Goal: Information Seeking & Learning: Learn about a topic

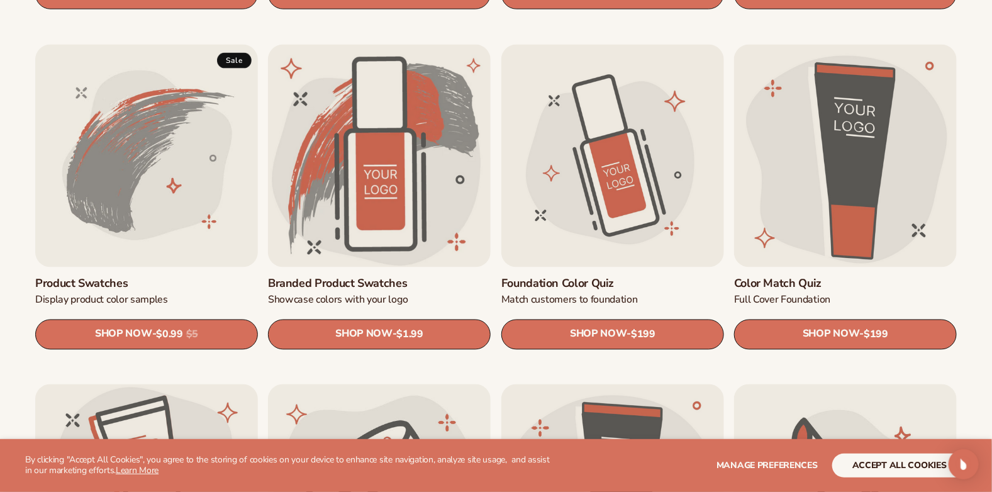
scroll to position [755, 0]
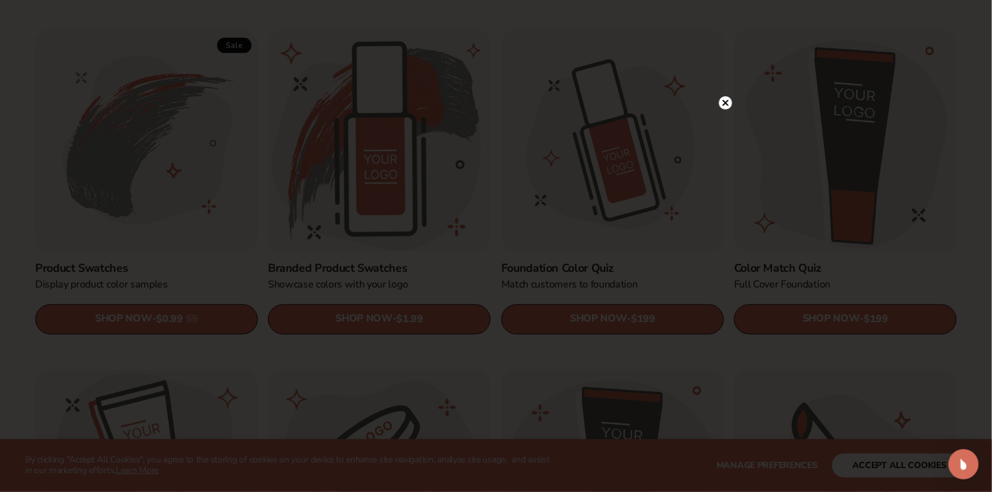
click at [727, 103] on circle at bounding box center [725, 102] width 13 height 13
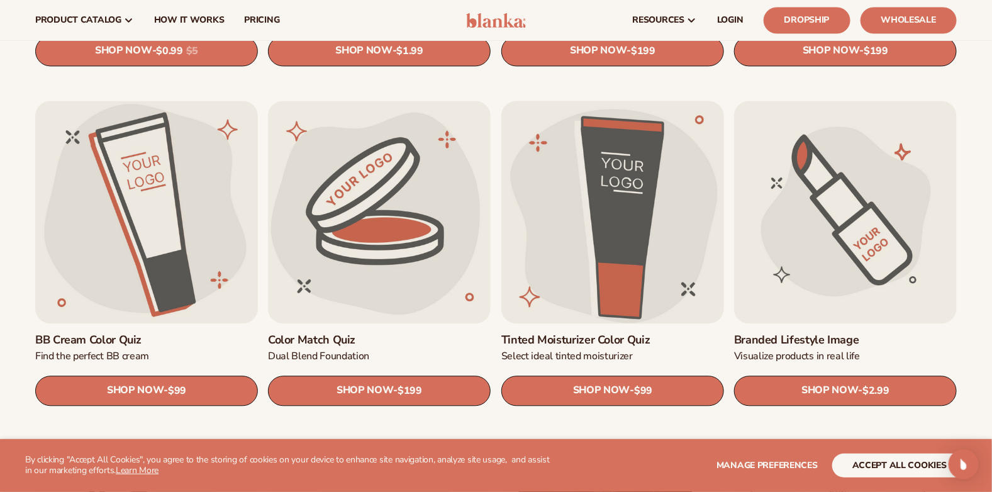
scroll to position [1006, 0]
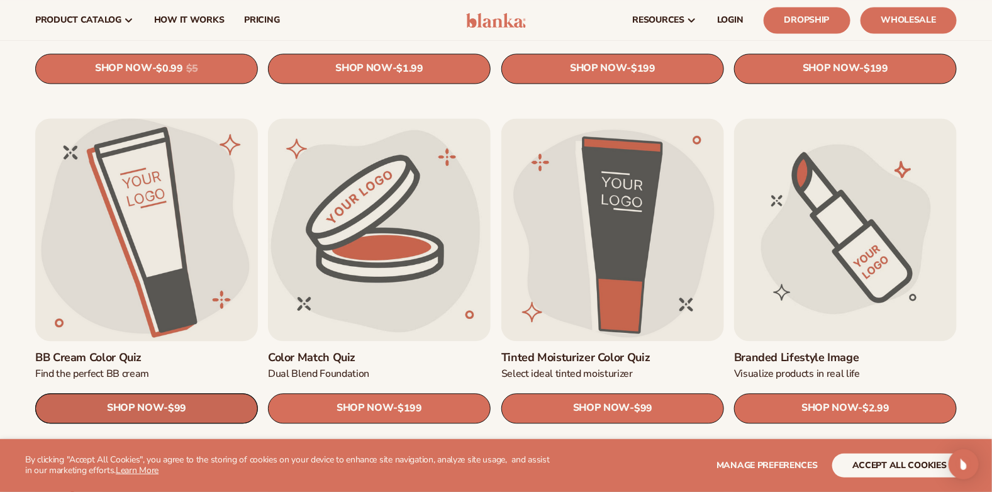
click at [152, 400] on link "SHOP NOW - Regular price $99 Sale price $99 Regular price Unit price / per" at bounding box center [146, 408] width 223 height 30
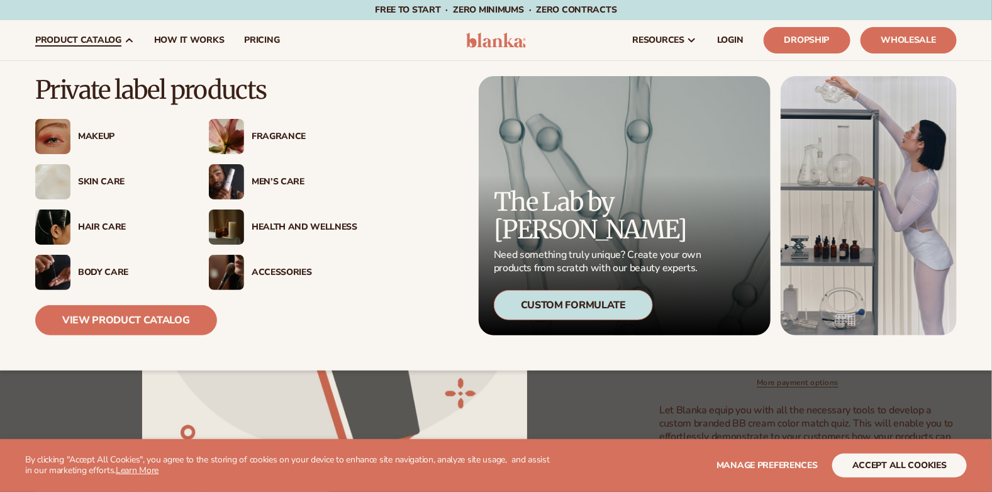
click at [108, 177] on div "Skin Care" at bounding box center [131, 182] width 106 height 11
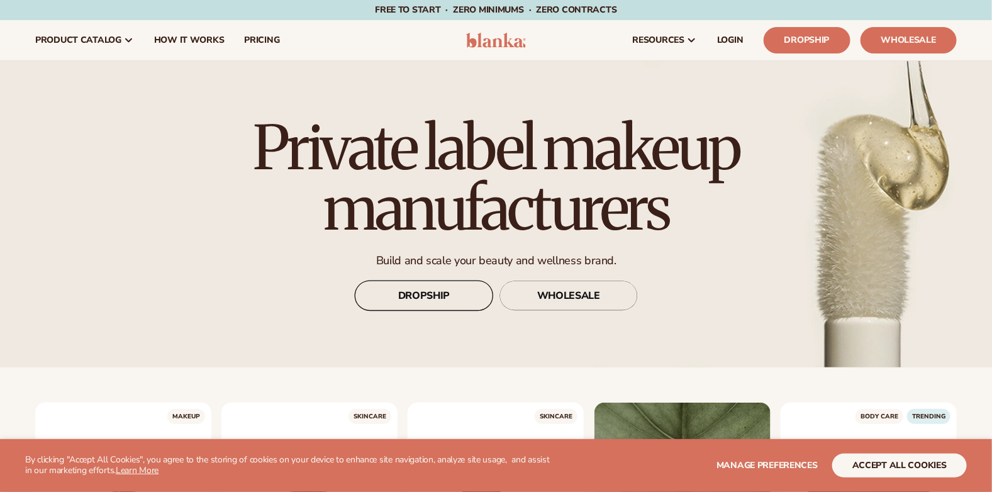
click at [460, 298] on link "DROPSHIP" at bounding box center [424, 296] width 138 height 30
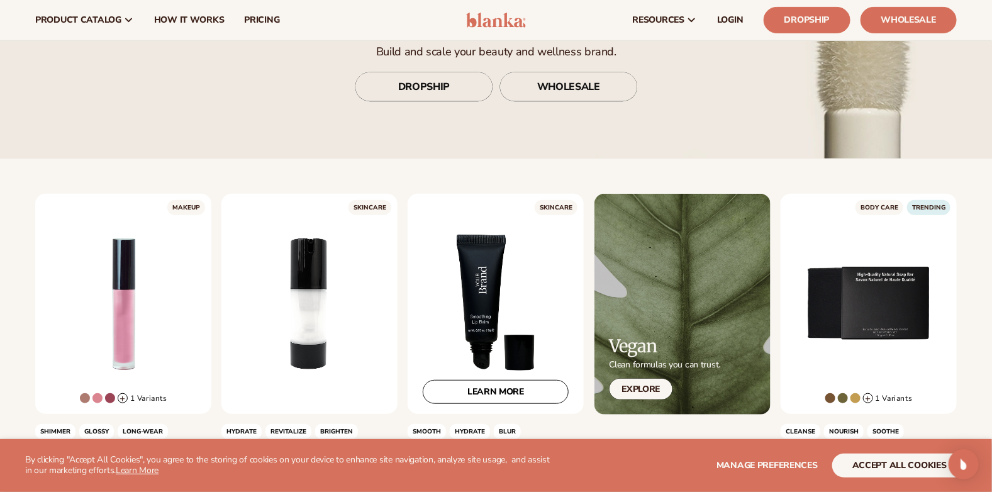
scroll to position [189, 0]
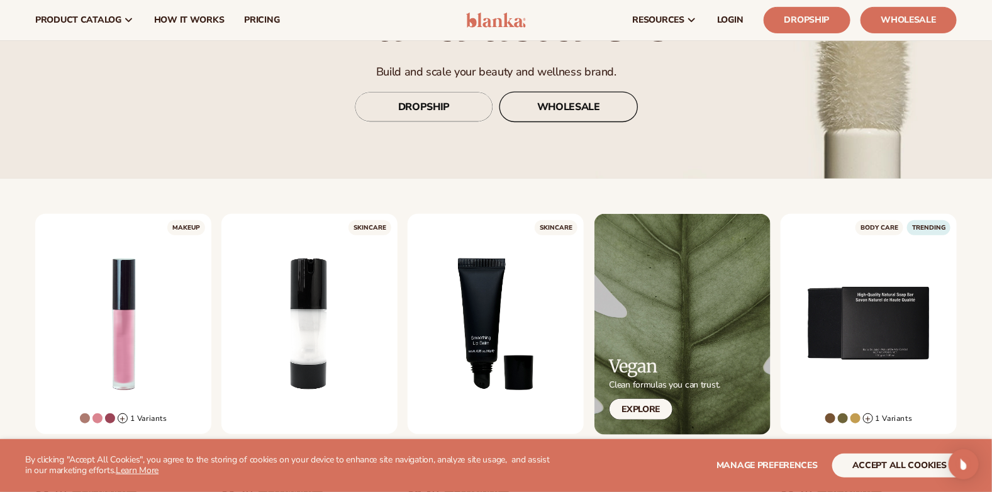
click at [591, 112] on link "WHOLESALE" at bounding box center [568, 107] width 138 height 30
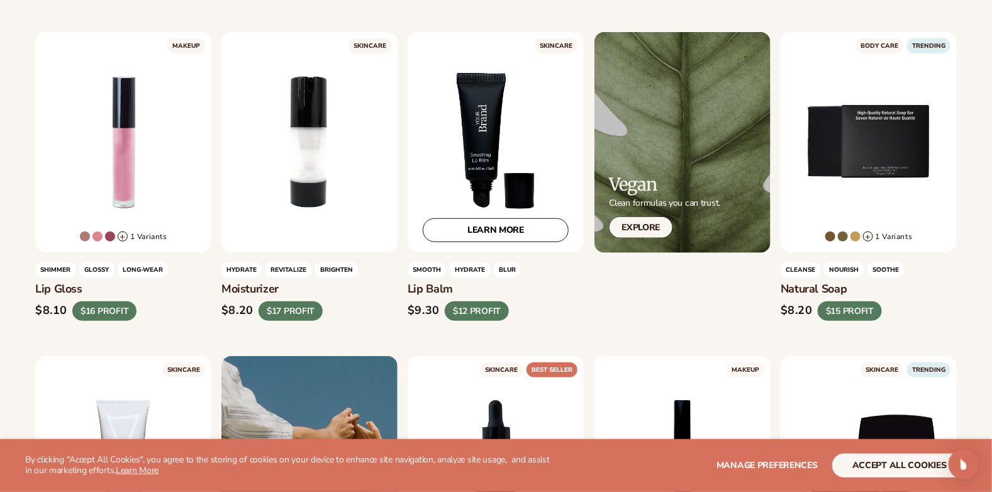
scroll to position [377, 0]
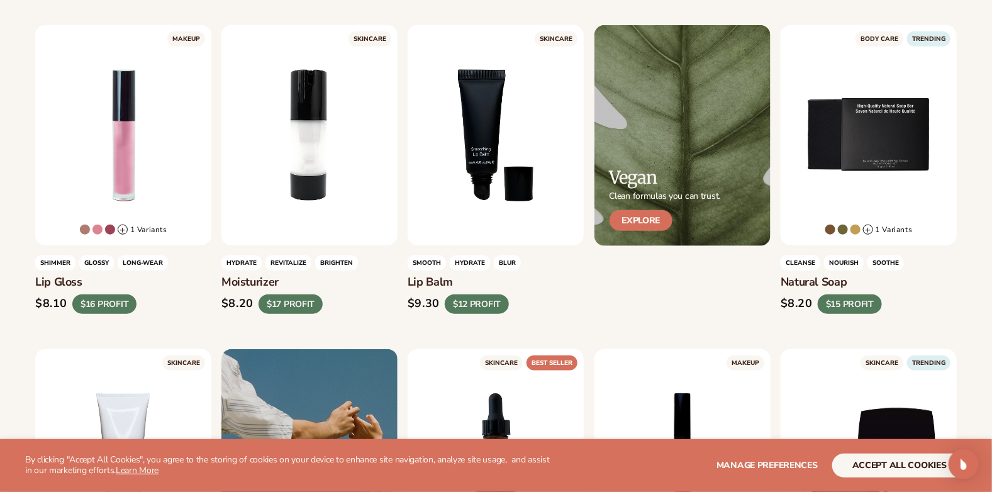
click at [654, 214] on link "Explore" at bounding box center [642, 220] width 64 height 21
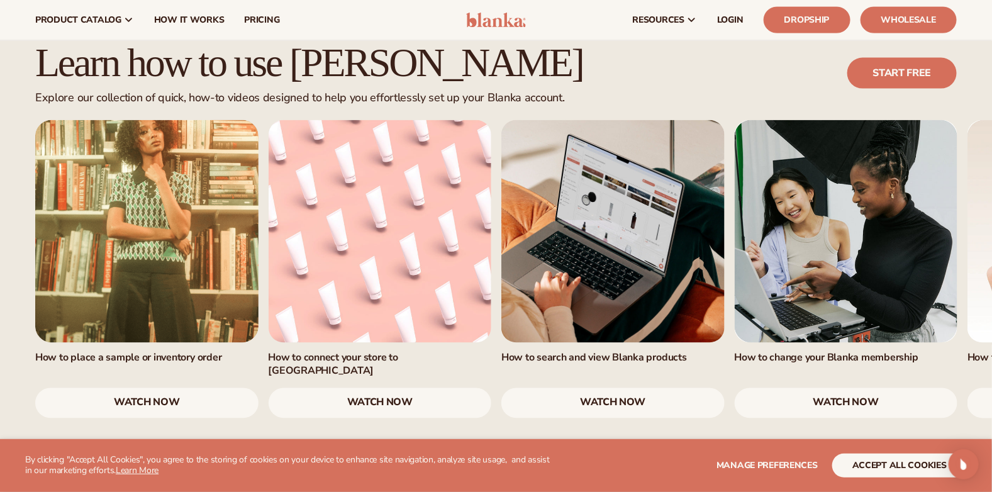
scroll to position [755, 0]
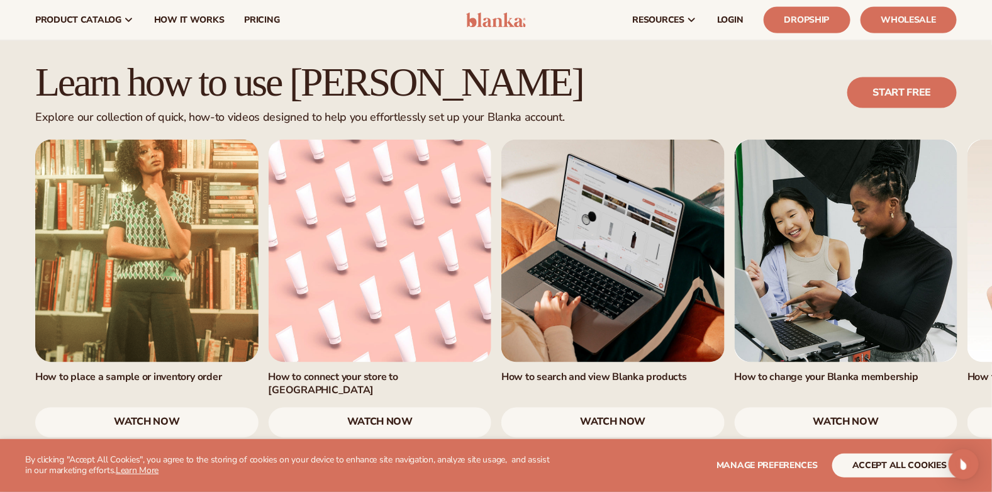
click at [154, 408] on link "watch now" at bounding box center [146, 423] width 223 height 30
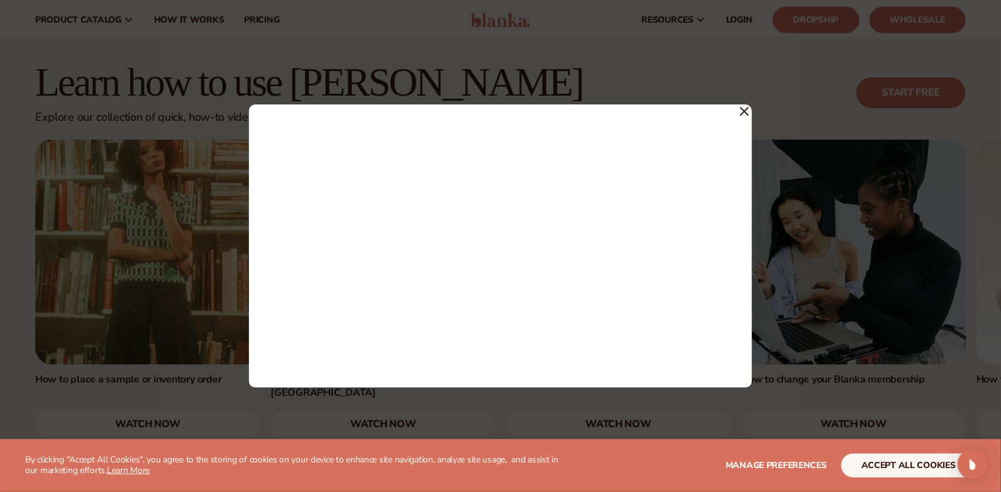
click at [746, 111] on icon at bounding box center [745, 112] width 8 height 8
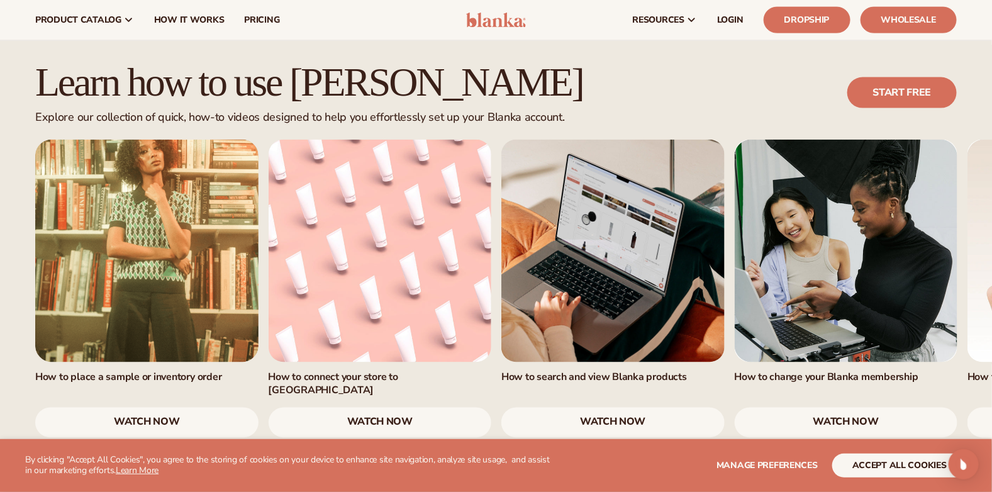
click at [380, 408] on link "watch now" at bounding box center [380, 423] width 223 height 30
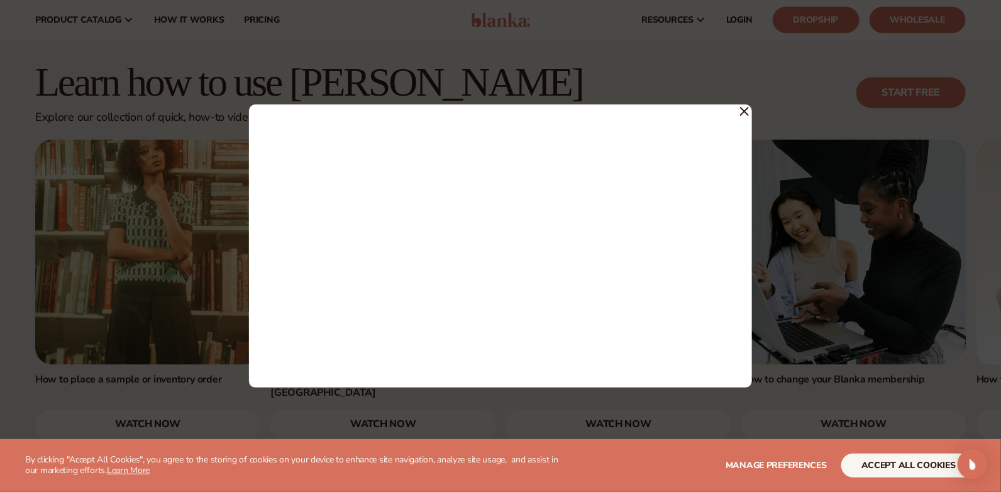
click at [745, 110] on icon at bounding box center [744, 111] width 9 height 9
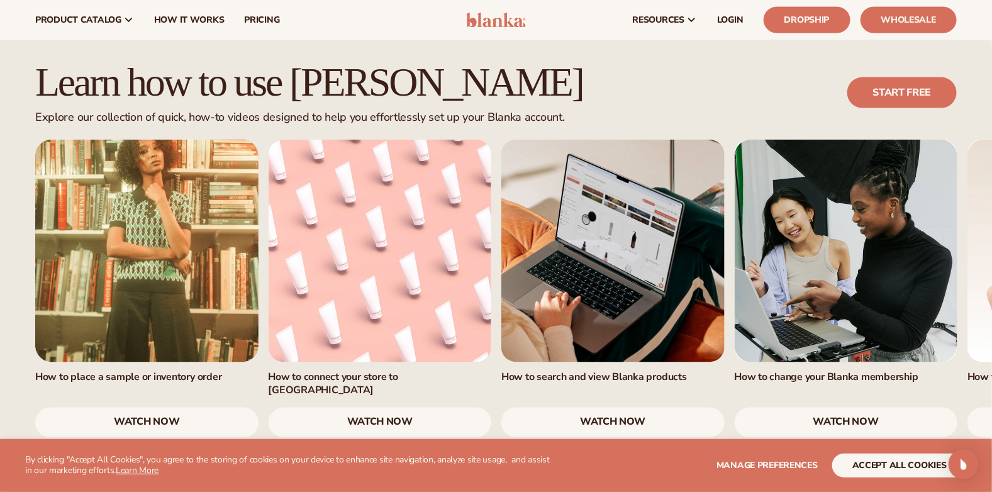
click at [594, 408] on link "watch now" at bounding box center [612, 423] width 223 height 30
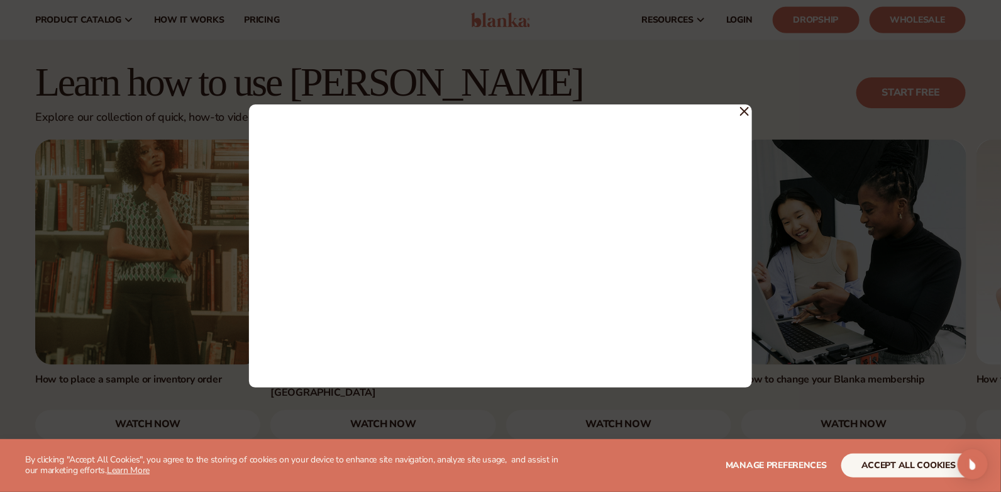
click at [744, 111] on icon at bounding box center [745, 112] width 8 height 8
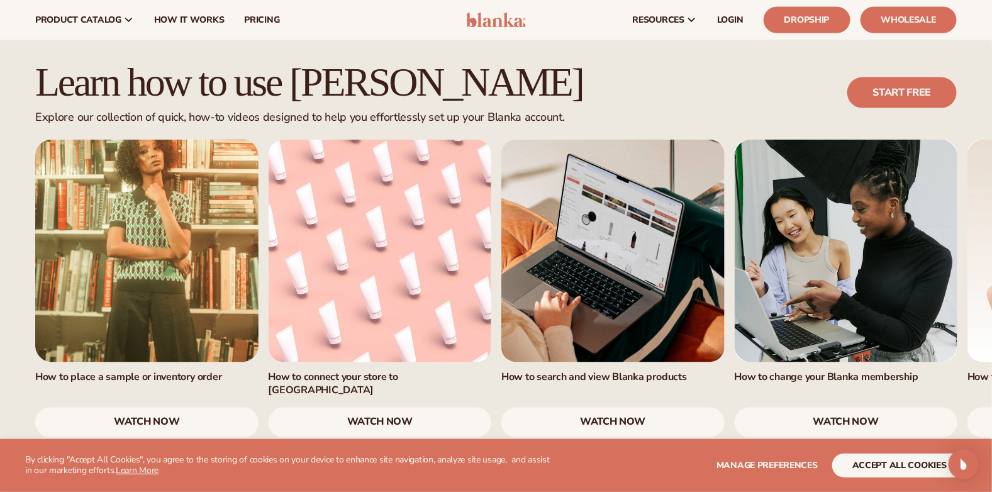
click at [831, 408] on link "watch now" at bounding box center [846, 423] width 223 height 30
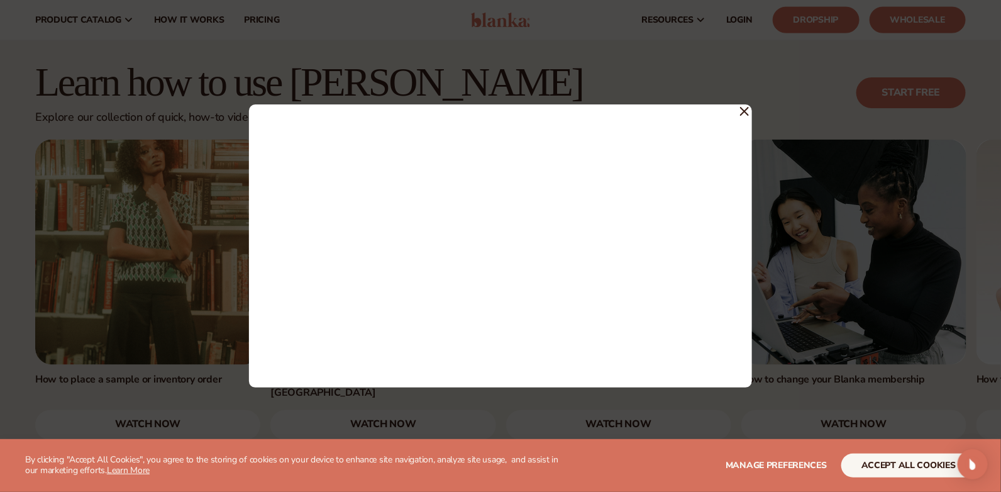
click at [747, 111] on icon at bounding box center [744, 111] width 9 height 9
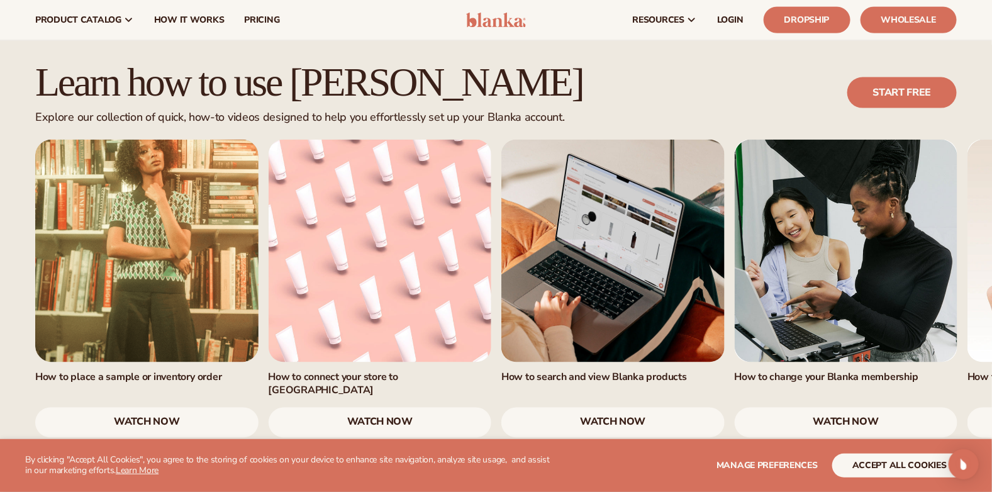
click at [857, 408] on link "watch now" at bounding box center [846, 423] width 223 height 30
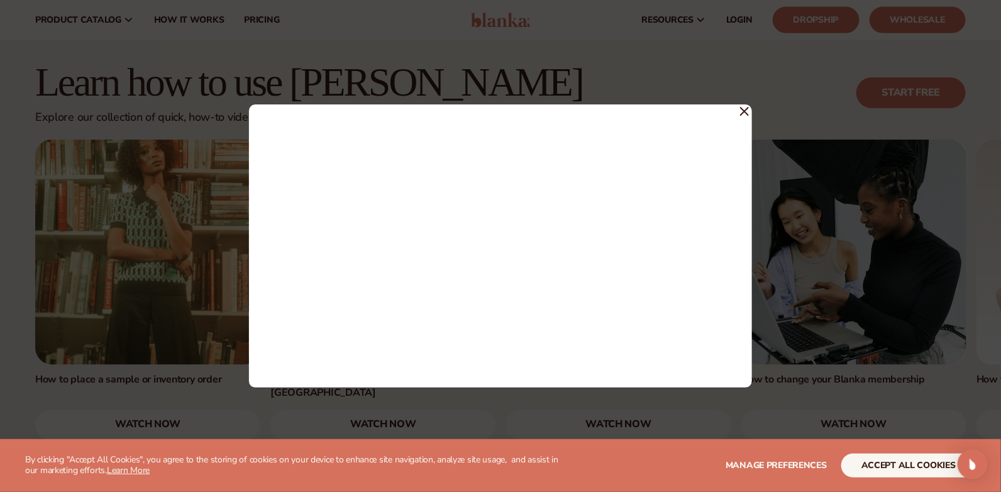
click at [745, 114] on icon at bounding box center [744, 111] width 9 height 9
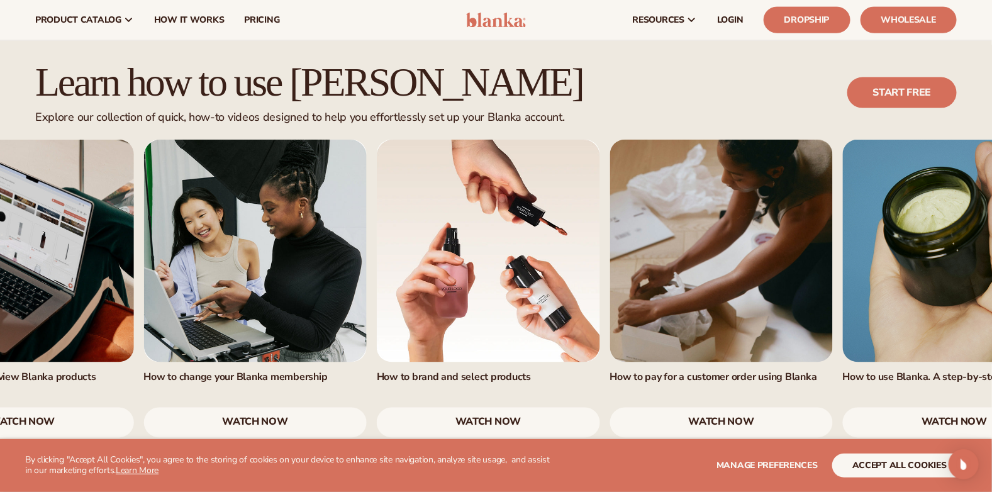
click at [388, 193] on link "5 / 7" at bounding box center [488, 251] width 223 height 223
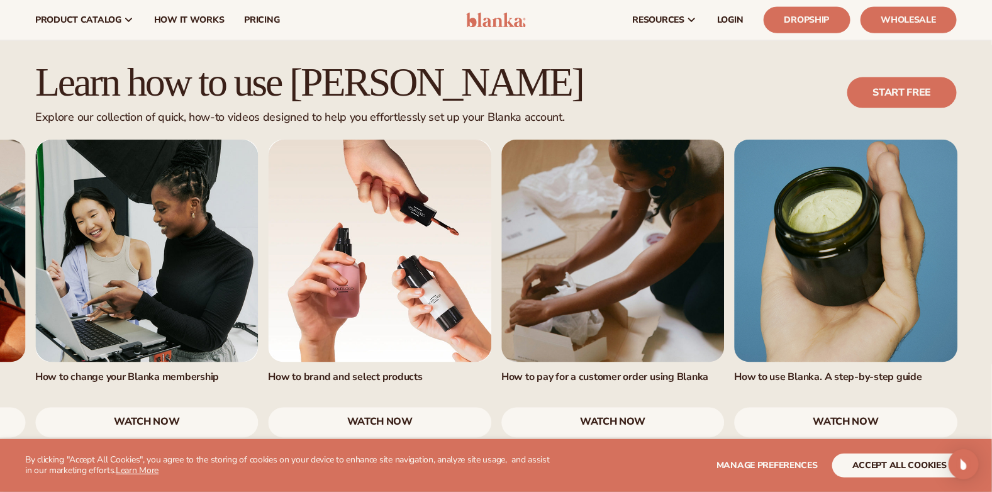
click at [359, 408] on link "watch now" at bounding box center [380, 423] width 223 height 30
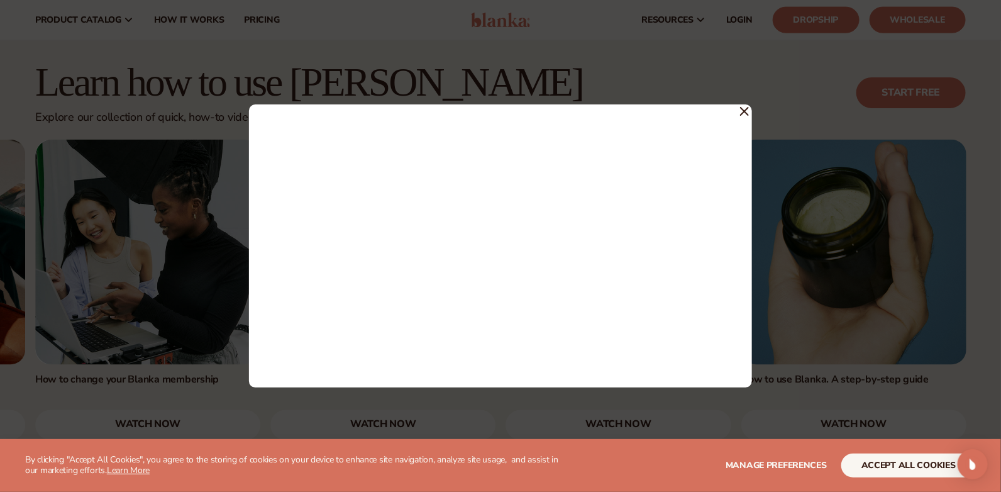
click at [745, 112] on icon at bounding box center [745, 112] width 8 height 8
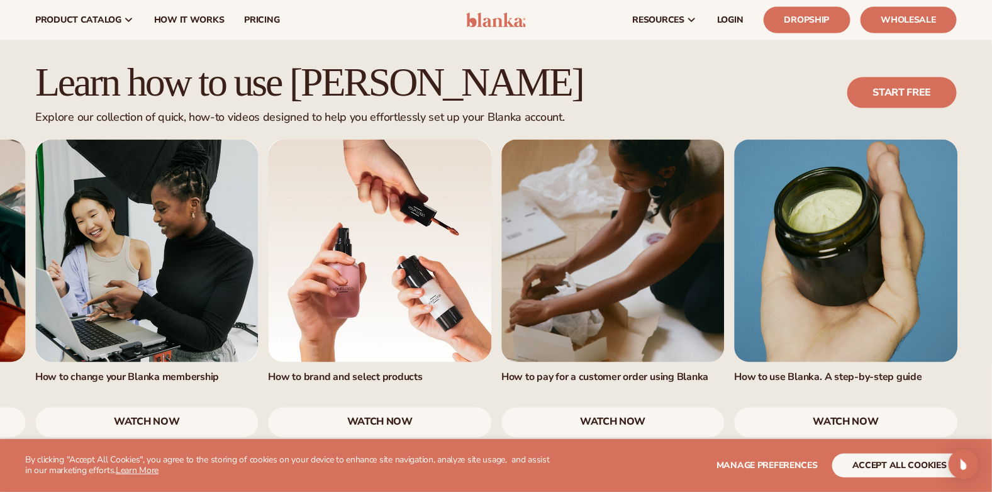
click at [870, 274] on link "7 / 7" at bounding box center [846, 251] width 223 height 223
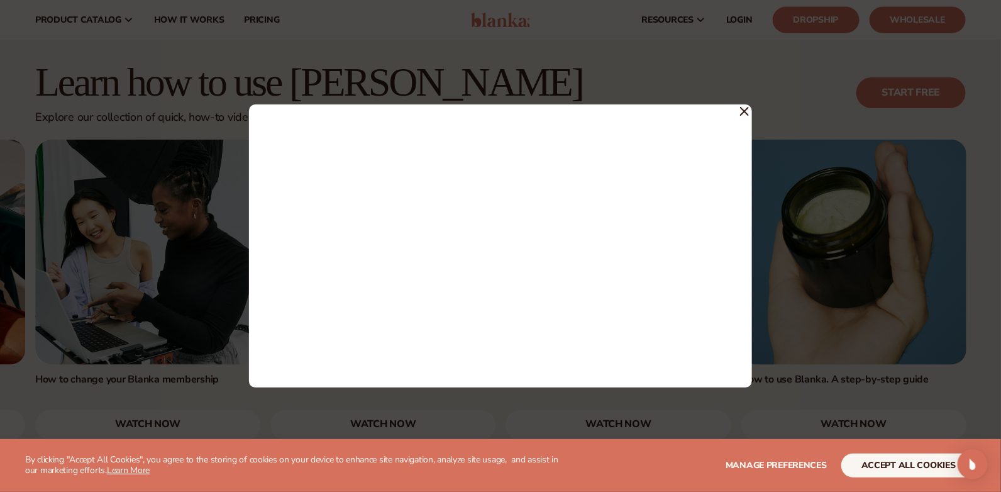
click at [744, 111] on icon at bounding box center [745, 112] width 8 height 8
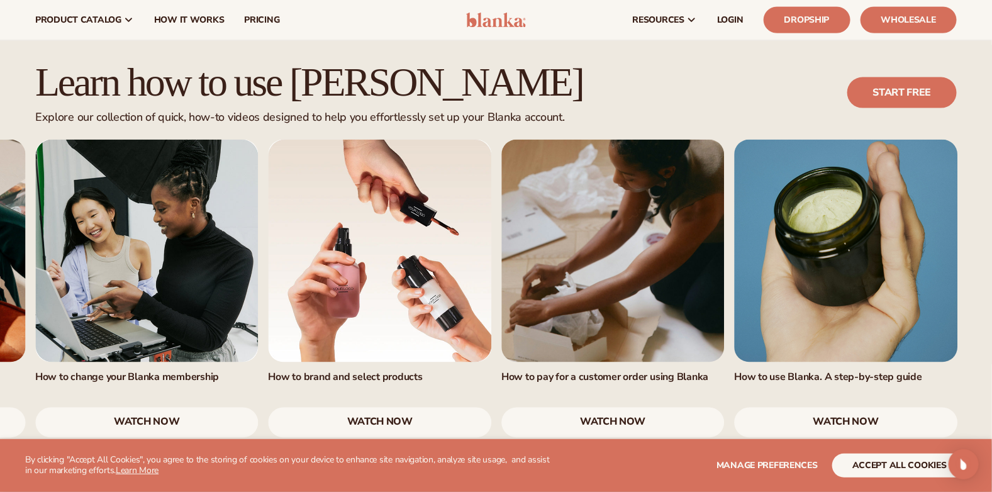
click at [617, 263] on link "6 / 7" at bounding box center [612, 251] width 223 height 223
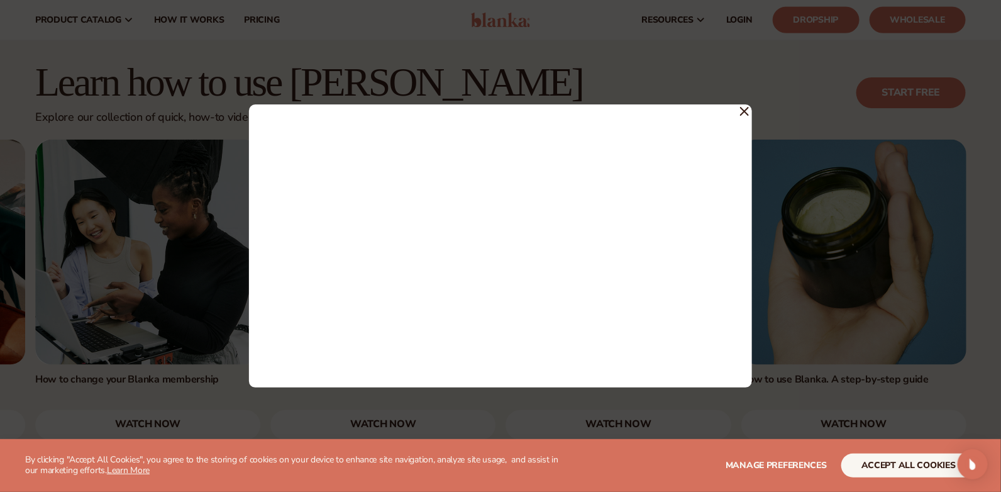
click at [744, 112] on icon at bounding box center [745, 112] width 8 height 8
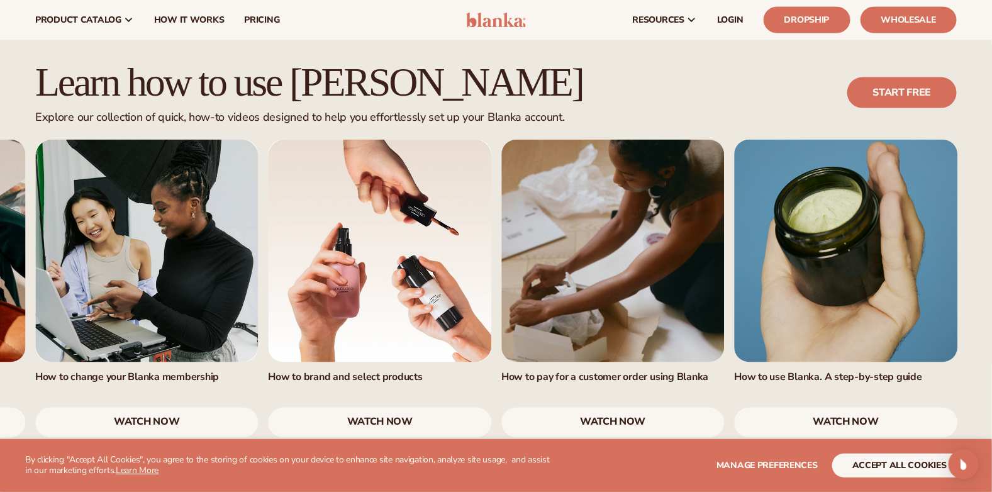
click at [856, 408] on link "watch now" at bounding box center [846, 423] width 223 height 30
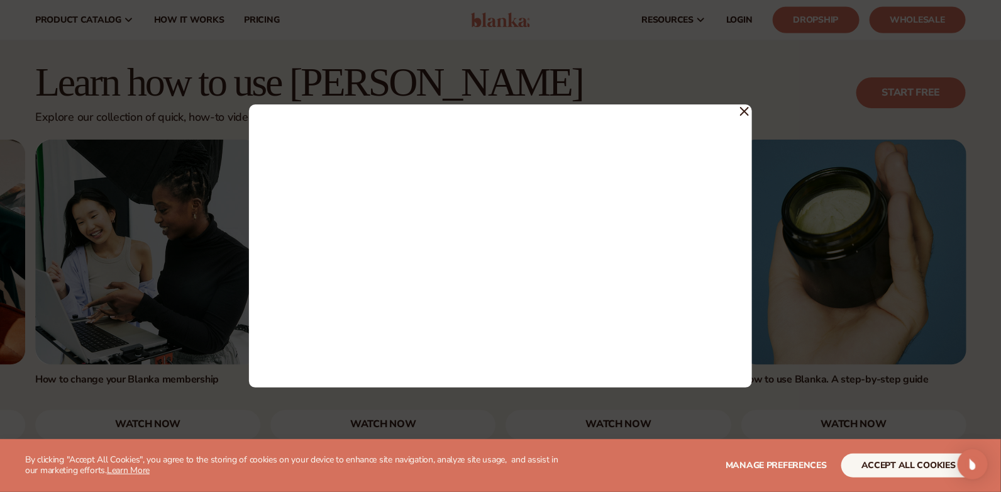
click at [745, 110] on icon at bounding box center [744, 111] width 9 height 9
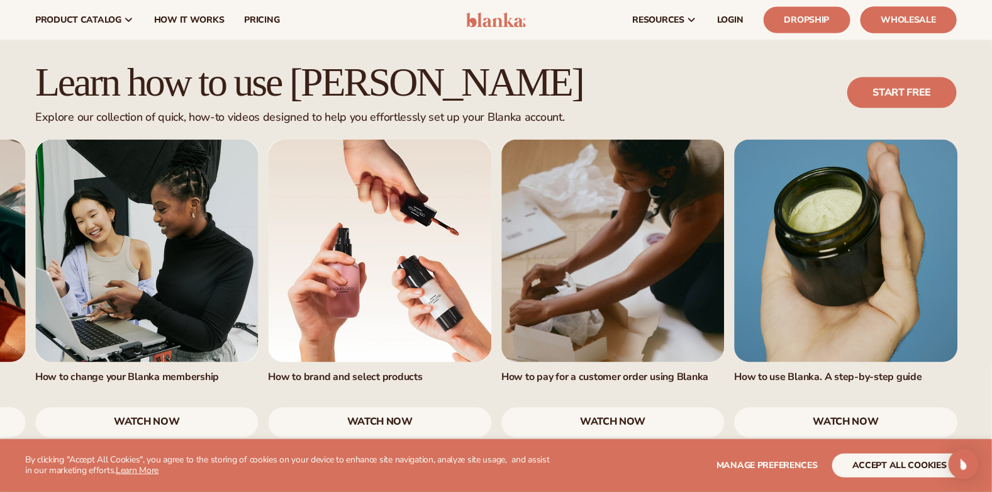
click at [879, 26] on link "Wholesale" at bounding box center [909, 20] width 96 height 26
click at [891, 20] on link "Wholesale" at bounding box center [909, 20] width 96 height 26
click at [825, 20] on link "Dropship" at bounding box center [807, 20] width 87 height 26
click at [815, 26] on link "Dropship" at bounding box center [807, 20] width 87 height 26
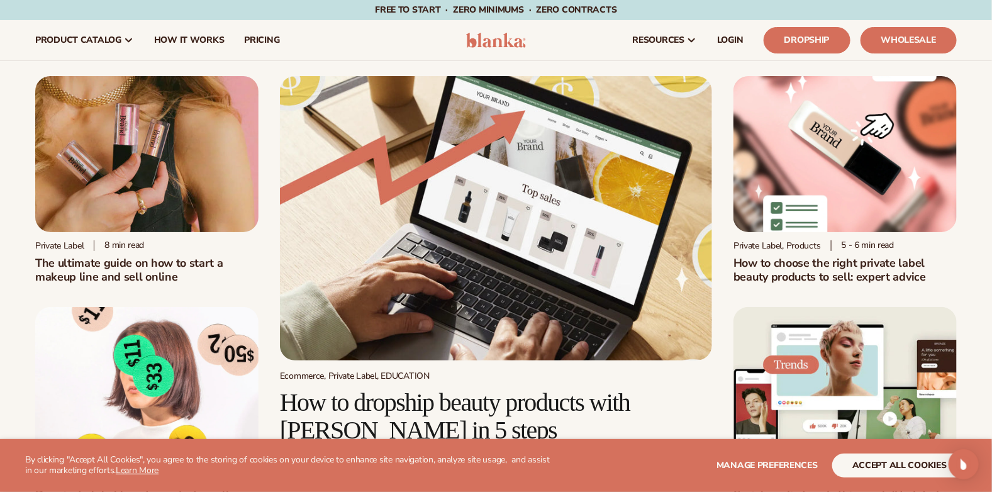
scroll to position [62, 0]
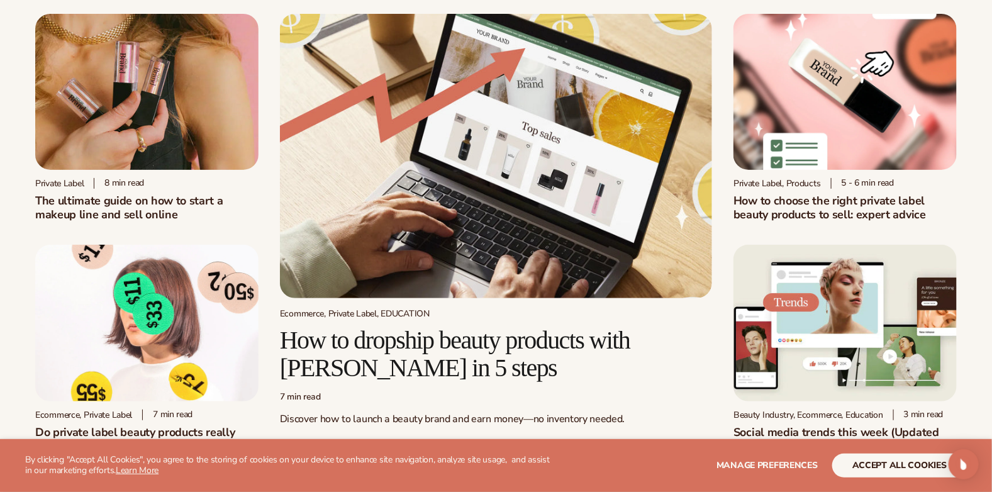
click at [194, 140] on img at bounding box center [146, 92] width 223 height 156
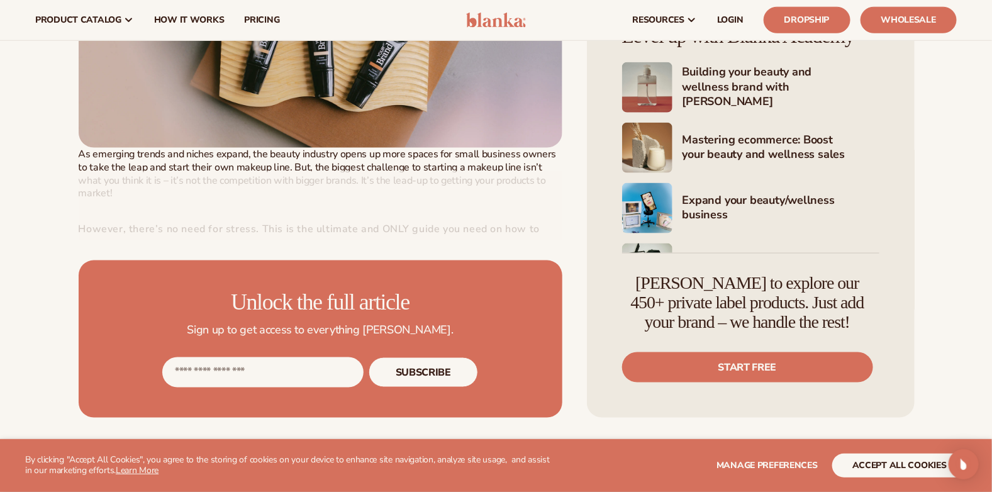
scroll to position [566, 0]
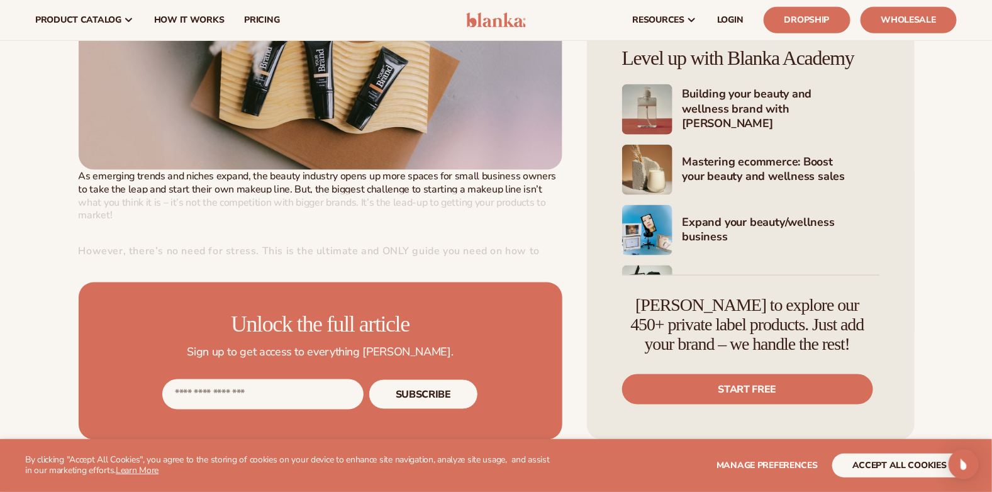
click at [328, 386] on input "Email address" at bounding box center [262, 394] width 201 height 30
type input "**********"
click at [449, 388] on button "Subscribe" at bounding box center [423, 394] width 109 height 30
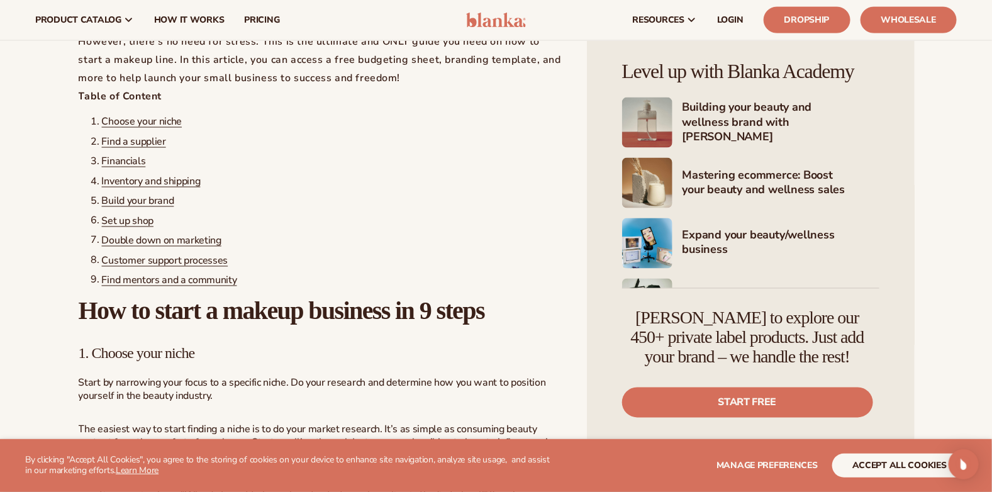
scroll to position [755, 0]
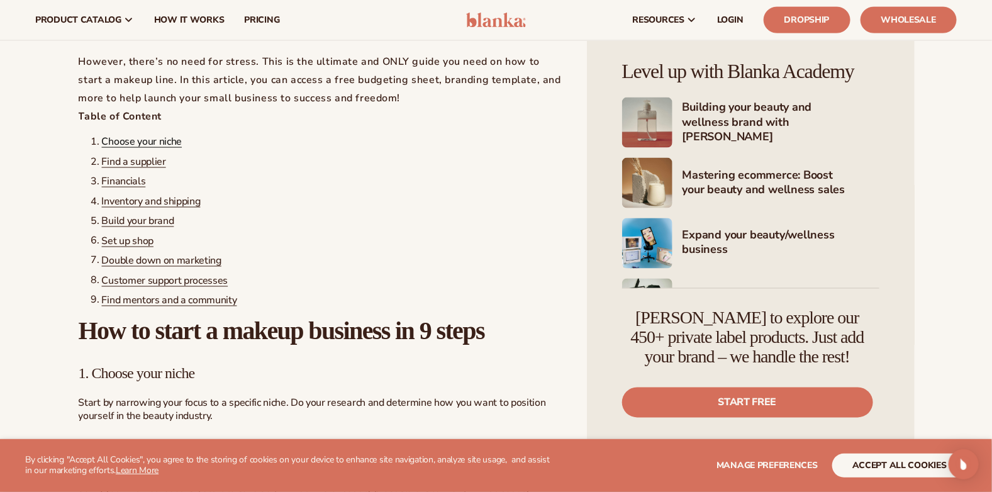
click at [156, 135] on span "Choose your niche" at bounding box center [142, 142] width 81 height 14
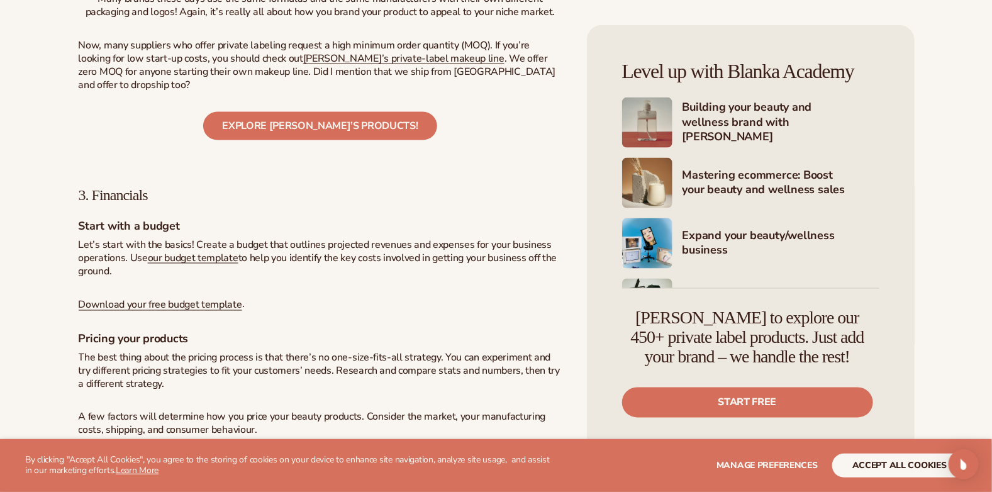
scroll to position [2707, 0]
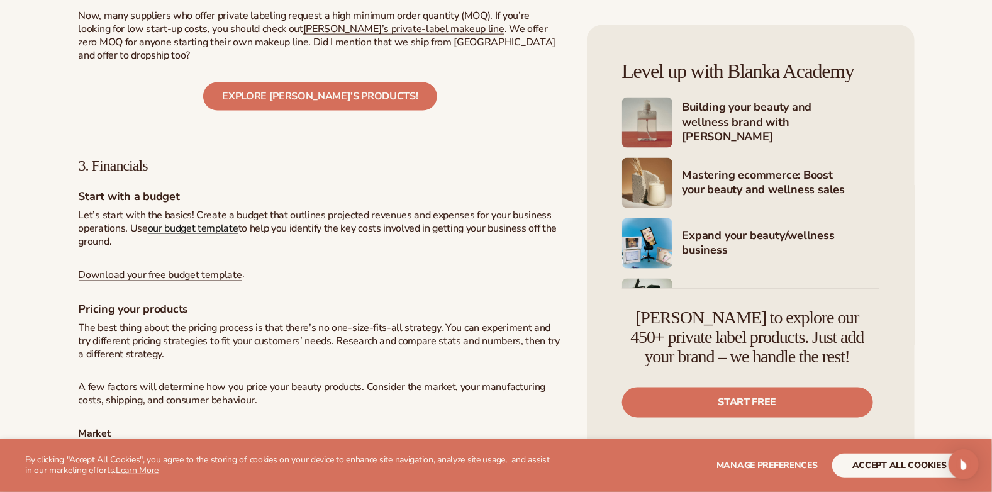
click at [223, 231] on span "our budget template" at bounding box center [193, 228] width 91 height 14
click at [230, 277] on span "Download your free budget template" at bounding box center [161, 276] width 164 height 14
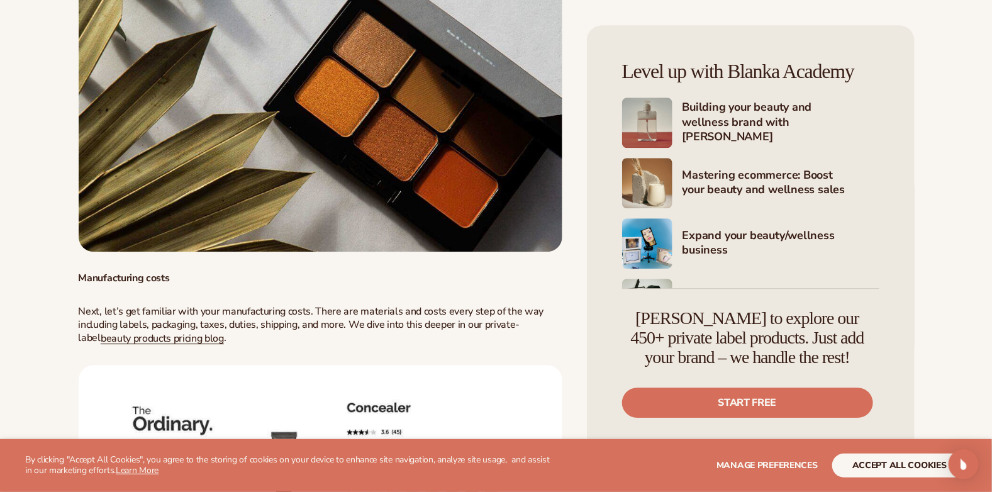
scroll to position [3337, 0]
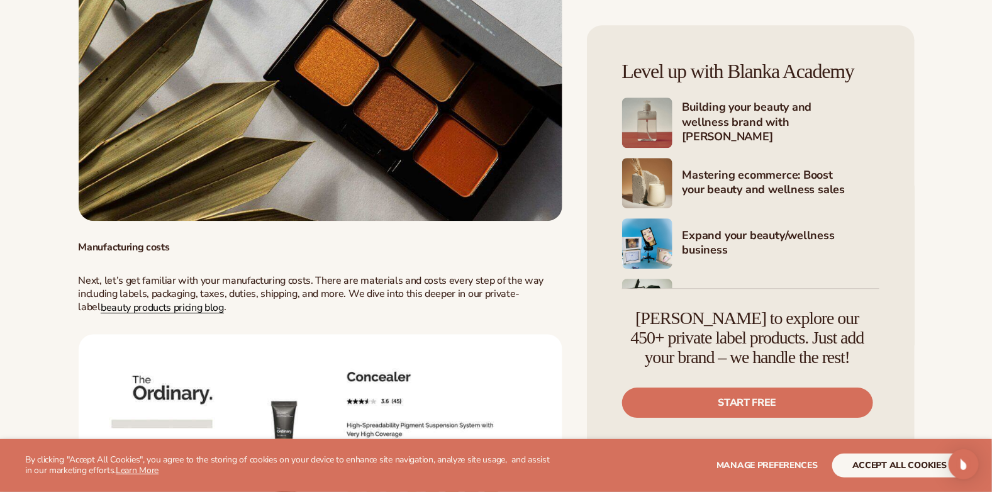
click at [176, 306] on span "beauty products pricing blog" at bounding box center [162, 308] width 123 height 14
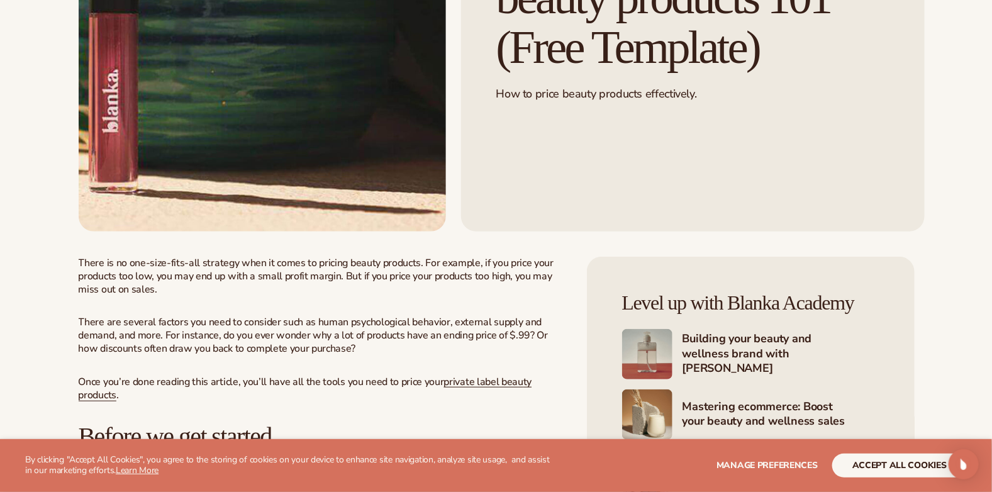
scroll to position [314, 0]
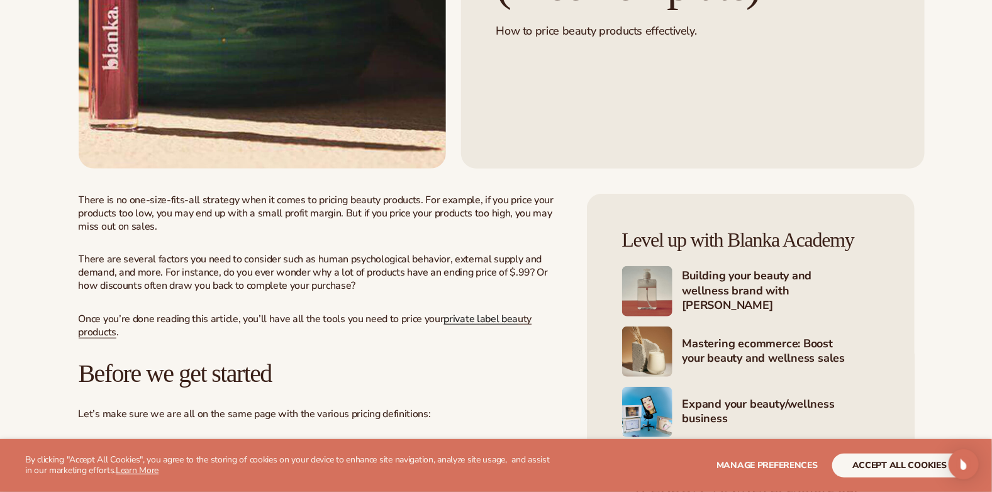
click at [502, 318] on link "private label bea" at bounding box center [481, 319] width 74 height 14
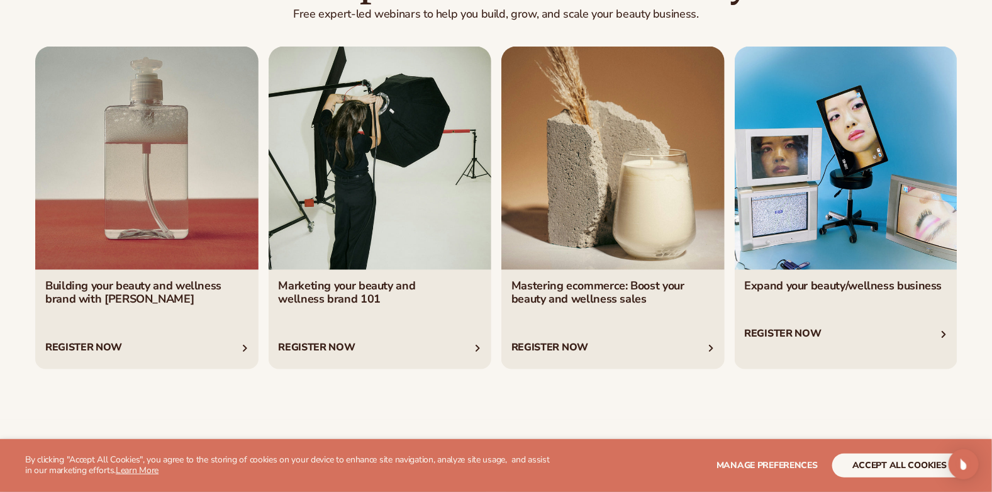
scroll to position [4780, 0]
click at [340, 337] on link "2 / 4" at bounding box center [380, 208] width 223 height 323
click at [625, 323] on link "3 / 4" at bounding box center [612, 208] width 223 height 323
click at [793, 332] on link "4 / 4" at bounding box center [846, 208] width 223 height 323
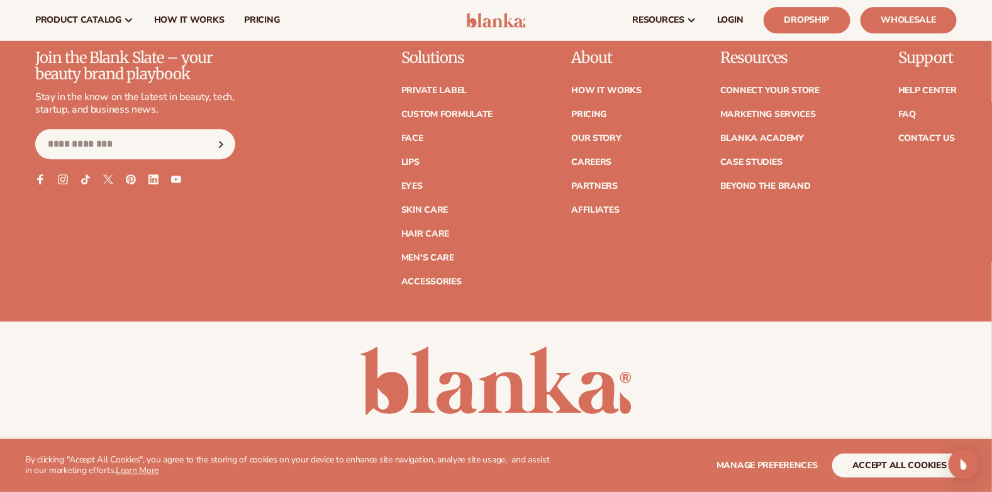
scroll to position [5473, 0]
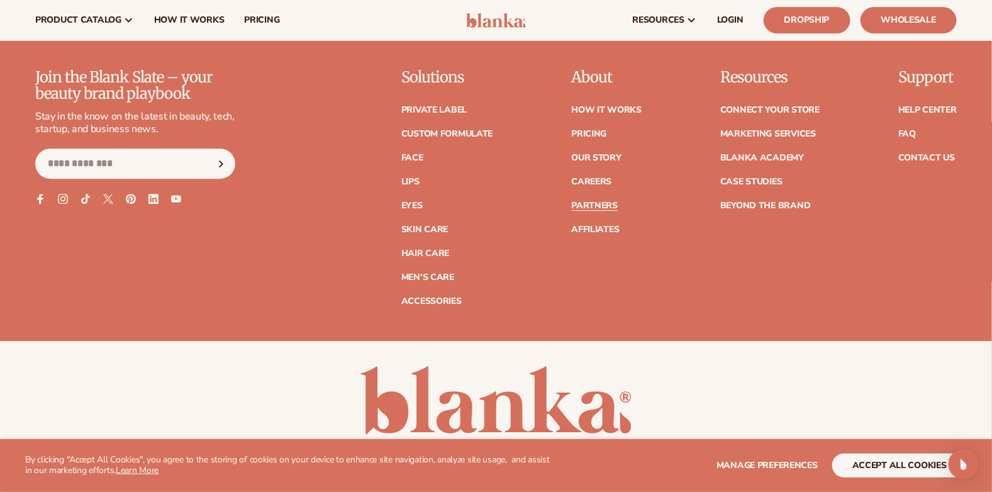
click at [604, 207] on link "Partners" at bounding box center [594, 205] width 47 height 9
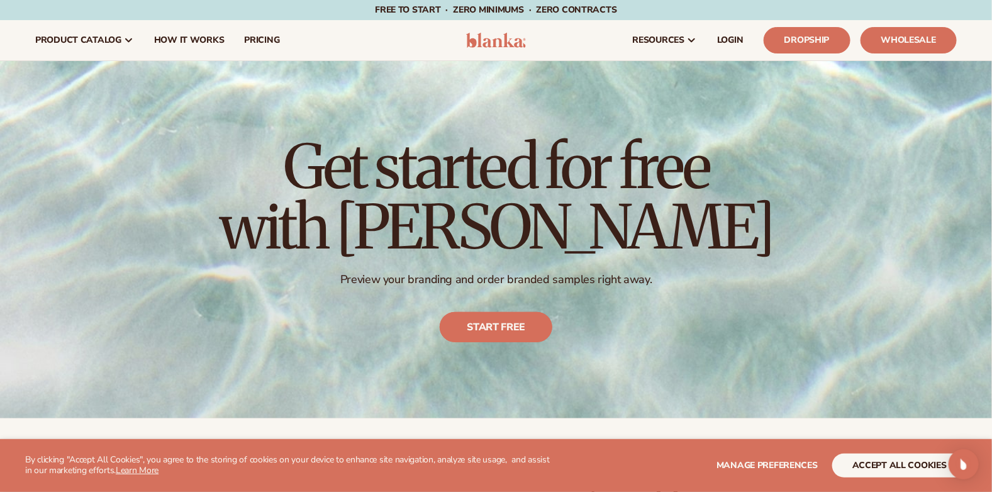
click at [492, 321] on link "Start free" at bounding box center [496, 328] width 113 height 30
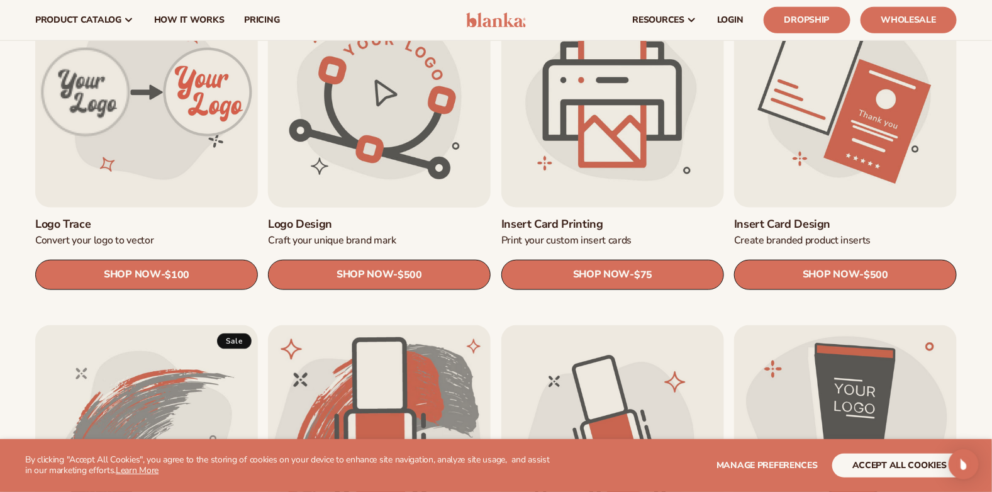
scroll to position [440, 0]
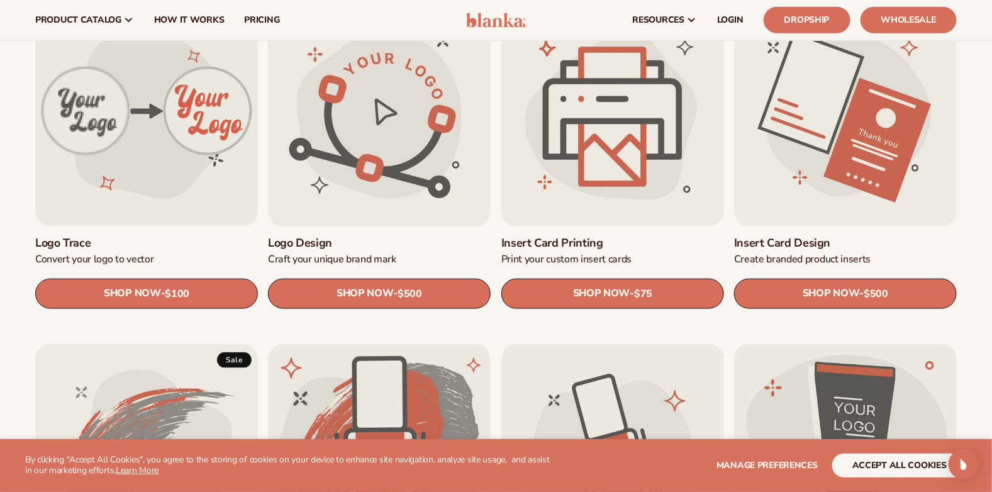
click at [400, 237] on link "Logo design" at bounding box center [379, 244] width 223 height 14
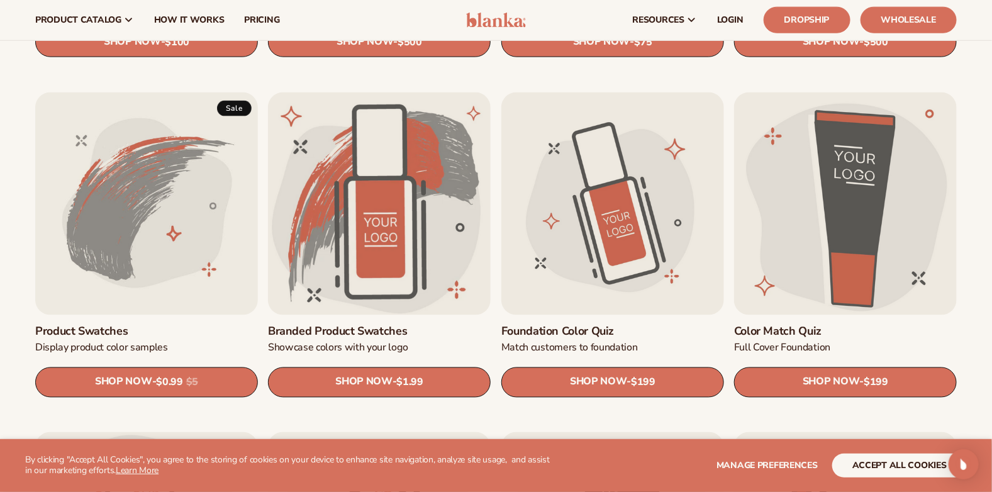
scroll to position [692, 0]
